Goal: Understand process/instructions: Learn about a topic

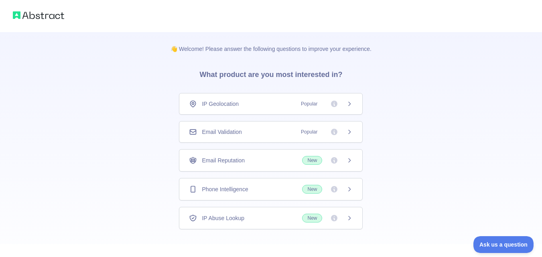
click at [231, 134] on span "Email Validation" at bounding box center [222, 132] width 40 height 8
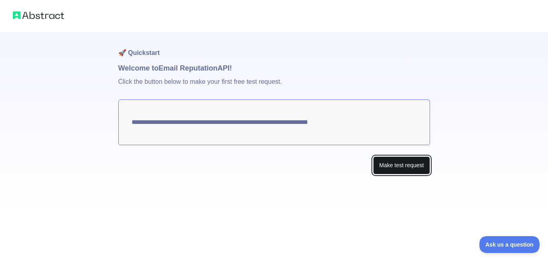
click at [388, 169] on button "Make test request" at bounding box center [401, 165] width 57 height 18
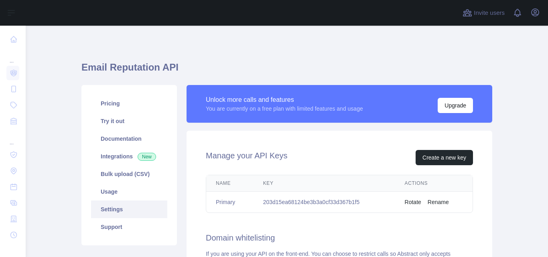
click at [306, 203] on td "203d15ea68124be3b3a0cf33d367b1f5" at bounding box center [324, 202] width 142 height 21
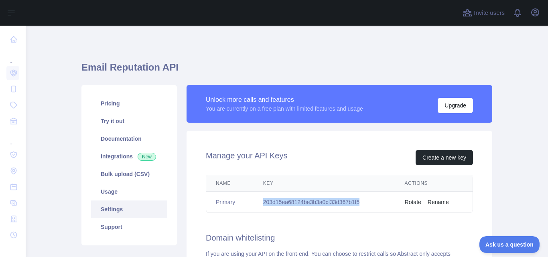
copy td "203d15ea68124be3b3a0cf33d367b1f5"
